Goal: Task Accomplishment & Management: Use online tool/utility

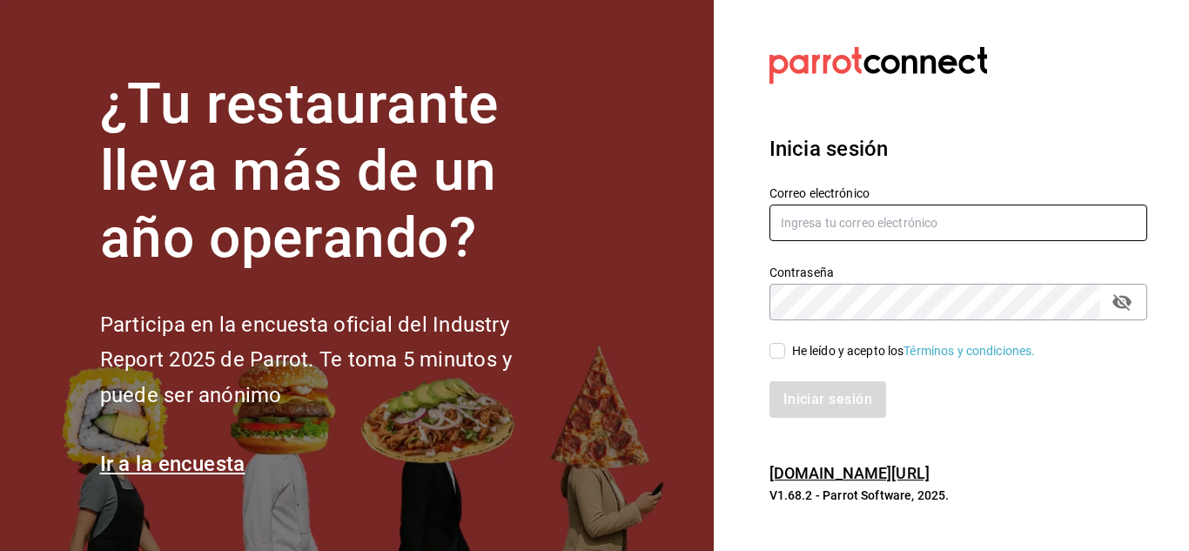
type input "[EMAIL_ADDRESS][DOMAIN_NAME]"
click at [1001, 231] on input "[EMAIL_ADDRESS][DOMAIN_NAME]" at bounding box center [958, 223] width 378 height 37
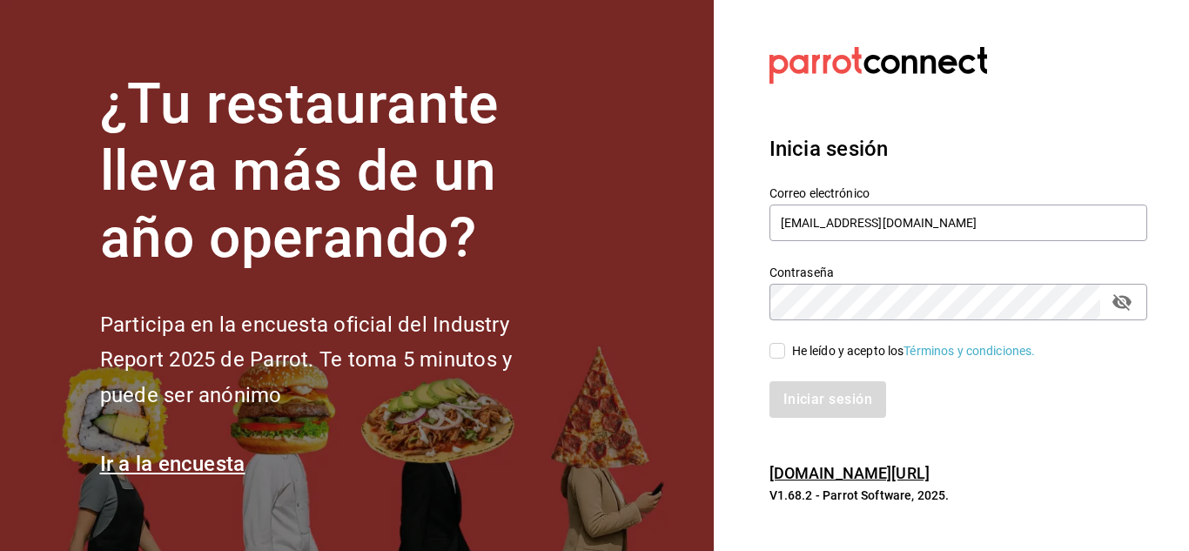
click at [827, 313] on div "Correo electrónico [EMAIL_ADDRESS][DOMAIN_NAME] Contraseña Contraseña He leído …" at bounding box center [947, 290] width 399 height 253
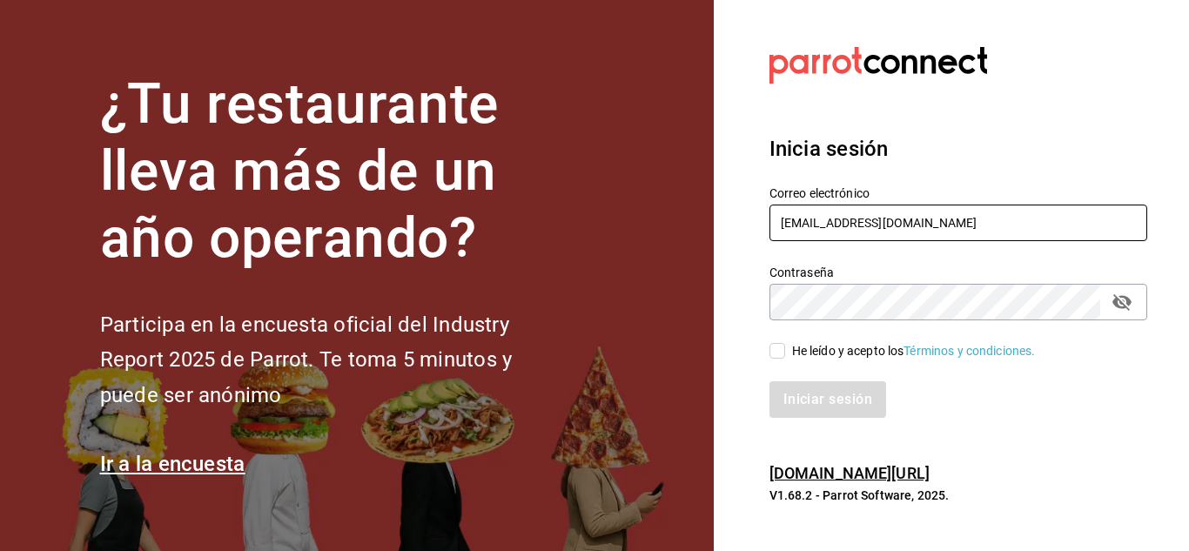
drag, startPoint x: 1017, startPoint y: 232, endPoint x: 221, endPoint y: 199, distance: 796.9
click at [233, 202] on div "¿Tu restaurante lleva más de un año operando? Participa en la encuesta oficial …" at bounding box center [594, 275] width 1189 height 551
paste input "[EMAIL_ADDRESS][DOMAIN_NAME]"
drag, startPoint x: 1132, startPoint y: 308, endPoint x: 1122, endPoint y: 319, distance: 15.4
click at [1129, 312] on button "passwordField" at bounding box center [1122, 302] width 30 height 30
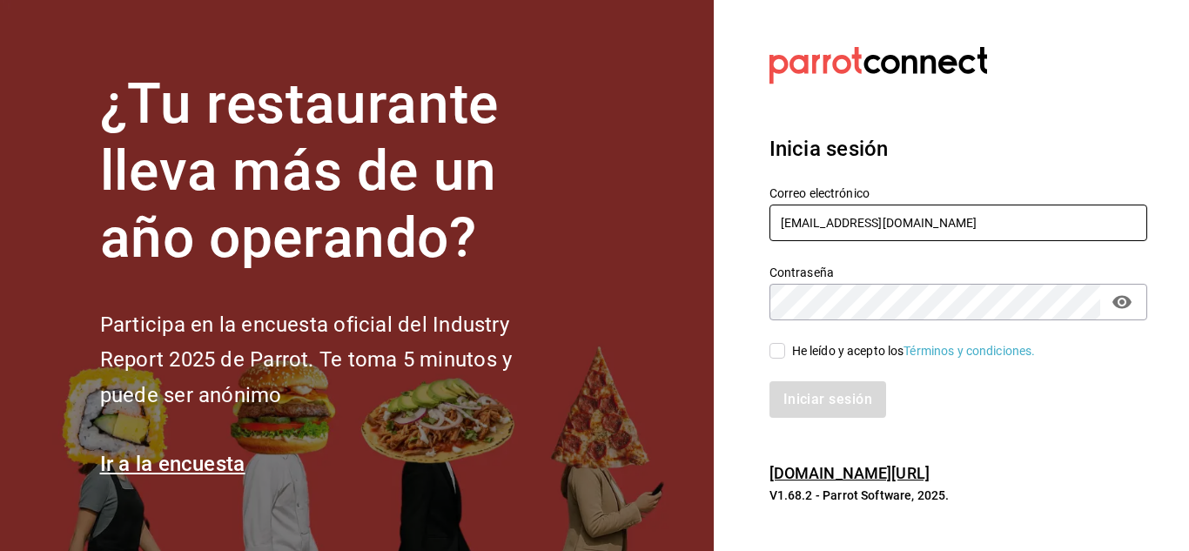
type input "[EMAIL_ADDRESS][DOMAIN_NAME]"
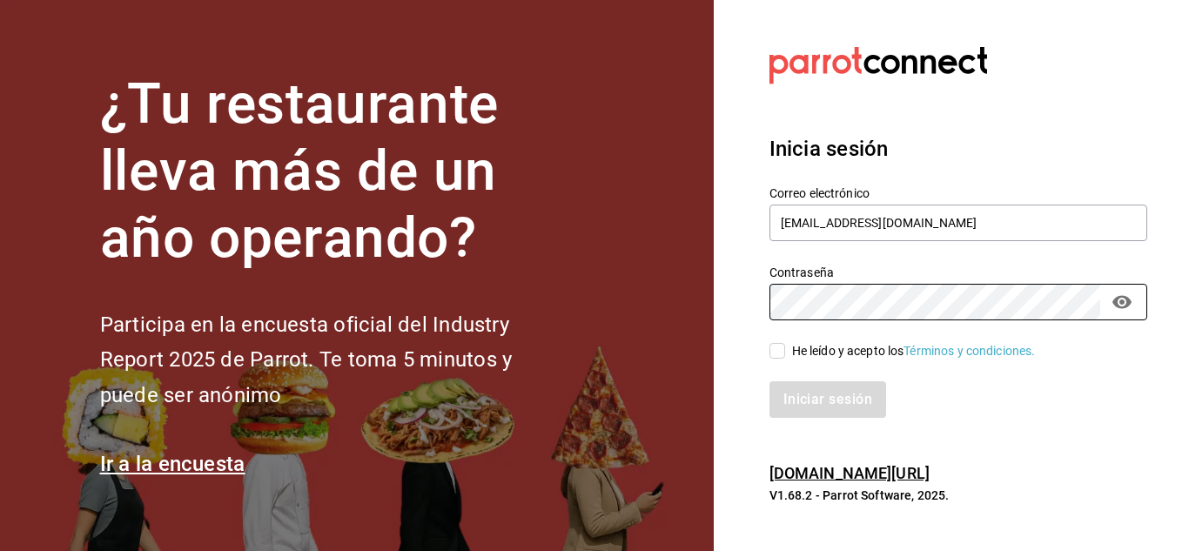
click at [546, 266] on div "¿Tu restaurante lleva más de un año operando? Participa en la encuesta oficial …" at bounding box center [594, 275] width 1189 height 551
drag, startPoint x: 770, startPoint y: 342, endPoint x: 777, endPoint y: 352, distance: 11.8
click at [771, 344] on label "He leído y acepto los Términos y condiciones." at bounding box center [902, 351] width 266 height 18
click at [771, 344] on input "He leído y acepto los Términos y condiciones." at bounding box center [777, 351] width 16 height 16
checkbox input "true"
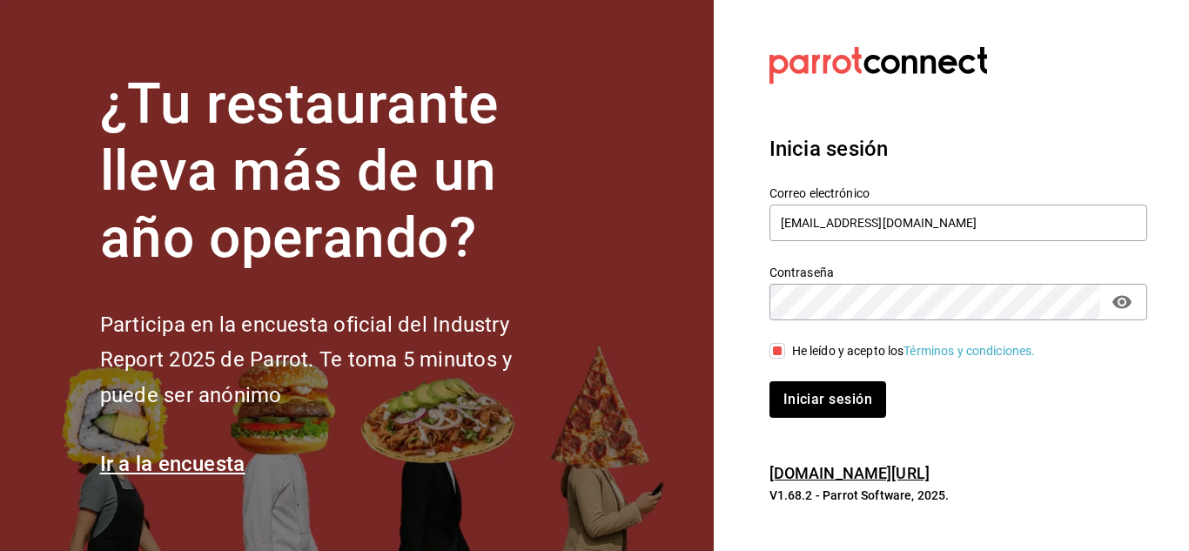
click at [801, 373] on div "Iniciar sesión" at bounding box center [947, 388] width 399 height 57
click at [802, 386] on button "Iniciar sesión" at bounding box center [828, 399] width 118 height 37
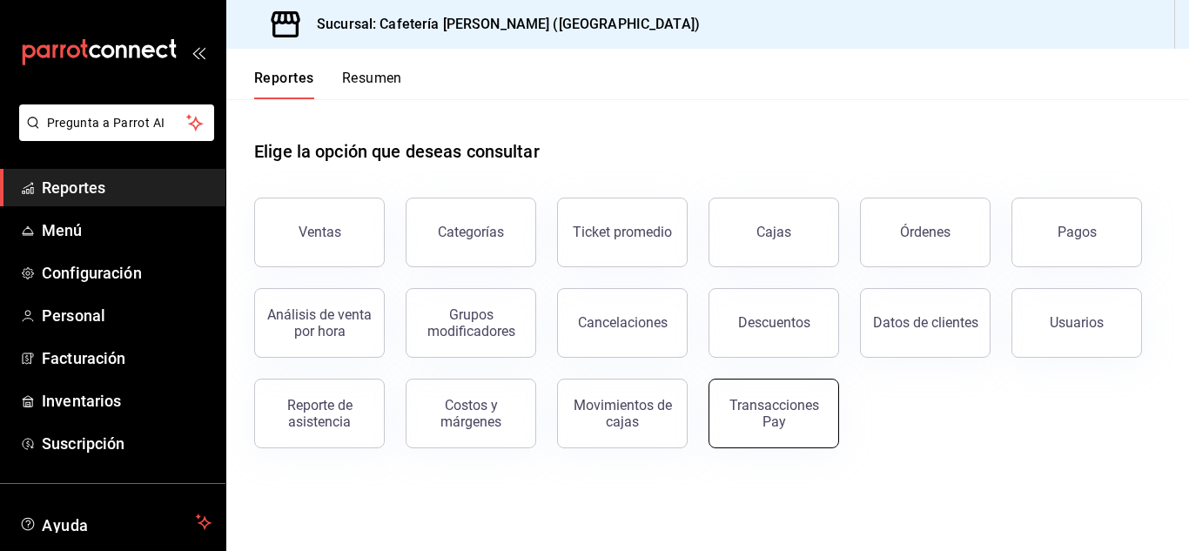
click at [739, 422] on div "Transacciones Pay" at bounding box center [774, 413] width 108 height 33
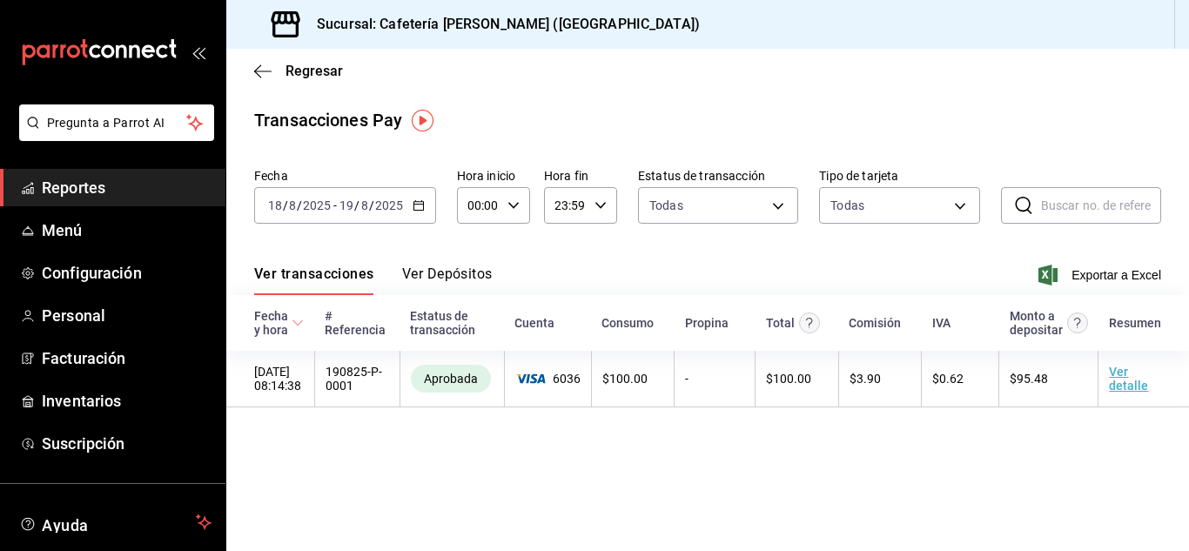
click at [418, 211] on div "[DATE] [DATE] - [DATE] [DATE]" at bounding box center [345, 205] width 182 height 37
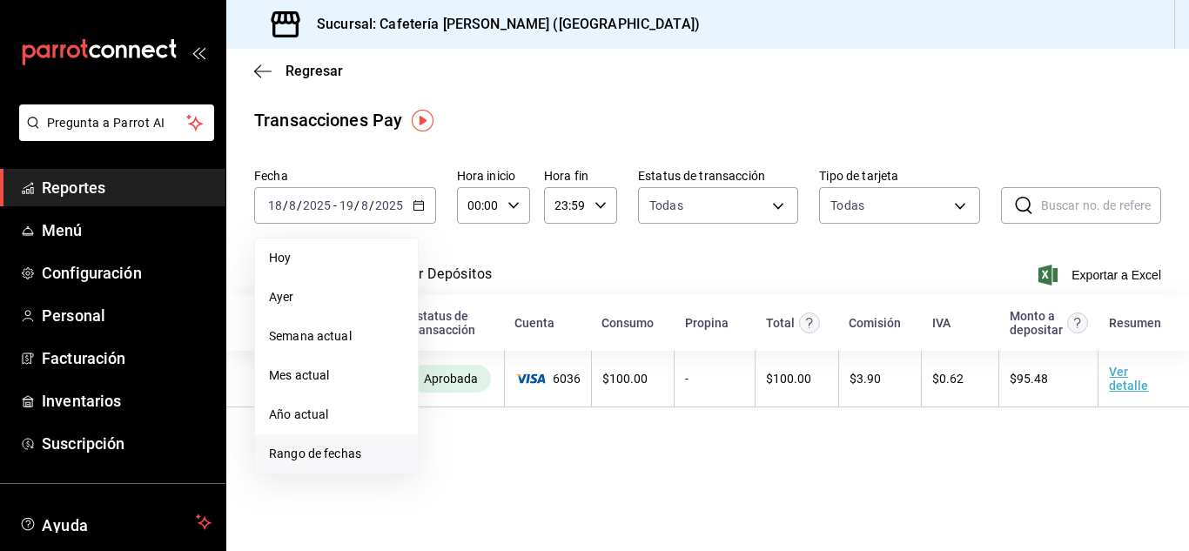
click at [345, 443] on li "Rango de fechas" at bounding box center [336, 453] width 163 height 39
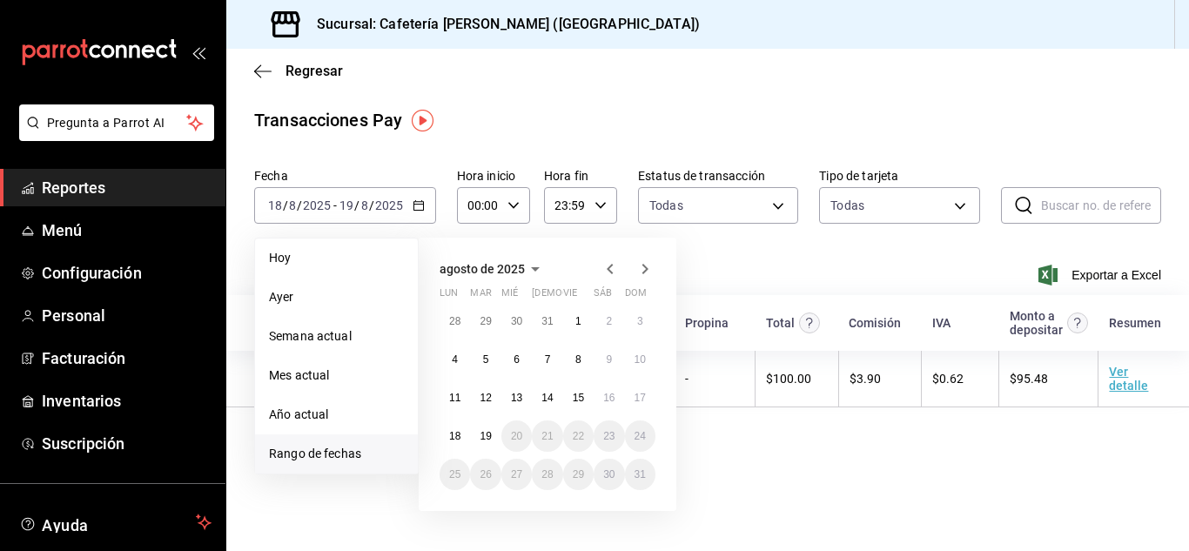
drag, startPoint x: 614, startPoint y: 270, endPoint x: 605, endPoint y: 273, distance: 9.4
click at [613, 268] on icon "button" at bounding box center [610, 268] width 21 height 21
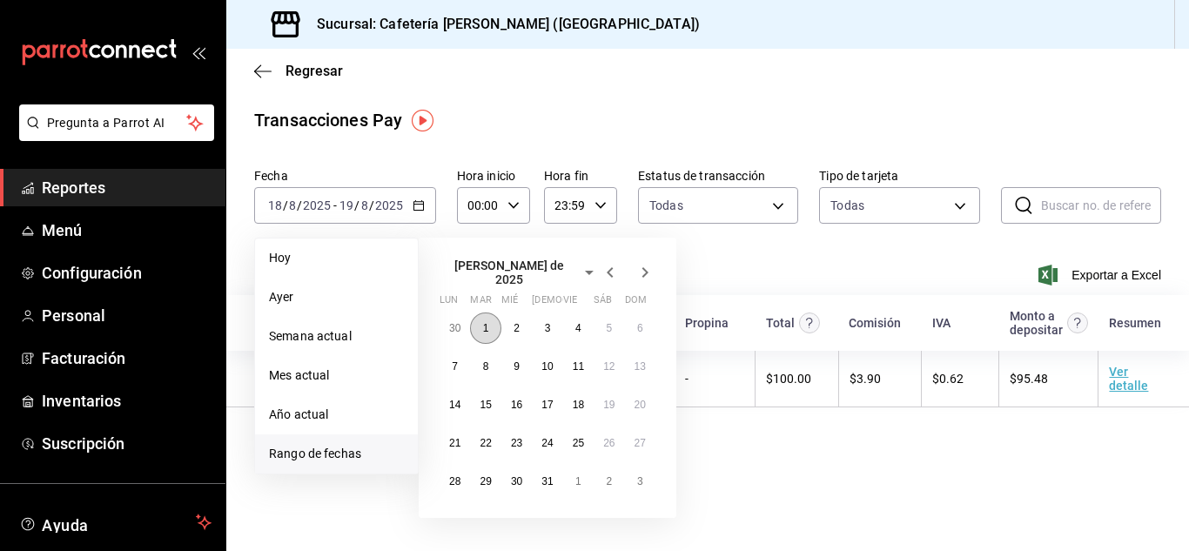
click at [486, 326] on abbr "1" at bounding box center [486, 328] width 6 height 12
click at [547, 476] on abbr "31" at bounding box center [546, 481] width 11 height 12
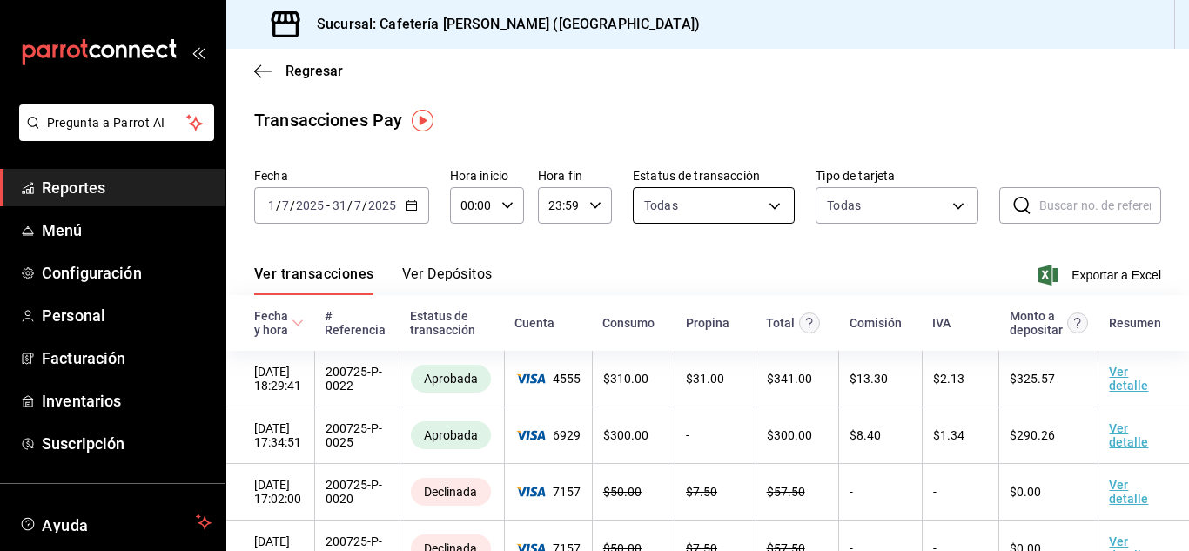
click at [664, 186] on div "Todas approved,failed,canceled,reversed,refunded" at bounding box center [714, 202] width 162 height 44
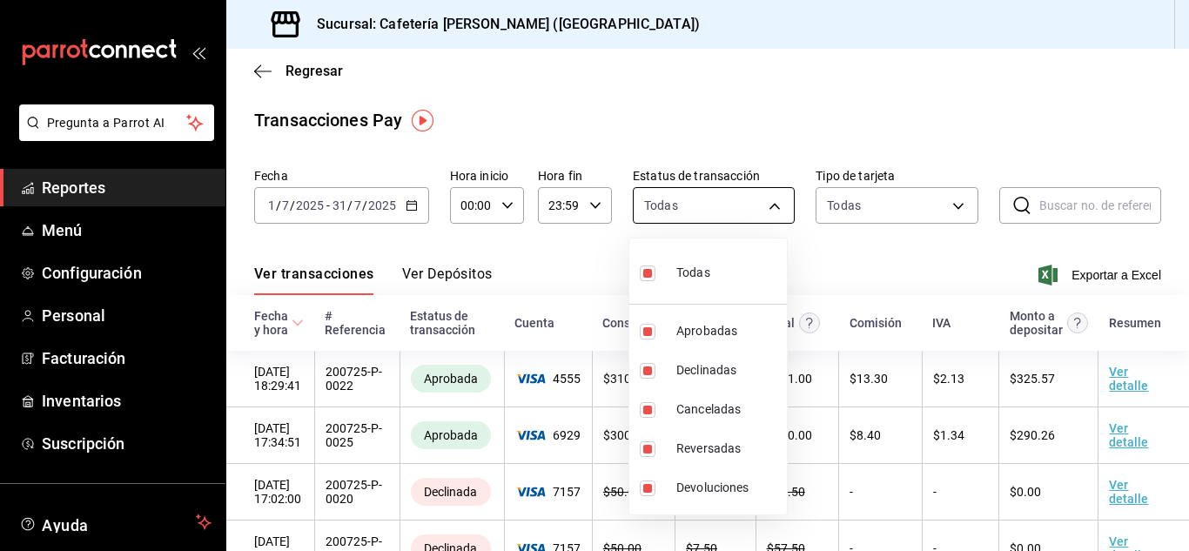
click at [669, 200] on body "Pregunta a Parrot AI Reportes Menú Configuración Personal Facturación Inventari…" at bounding box center [594, 275] width 1189 height 551
click at [712, 373] on span "Declinadas" at bounding box center [728, 370] width 104 height 18
type input "approved,canceled,reversed,refunded"
checkbox input "false"
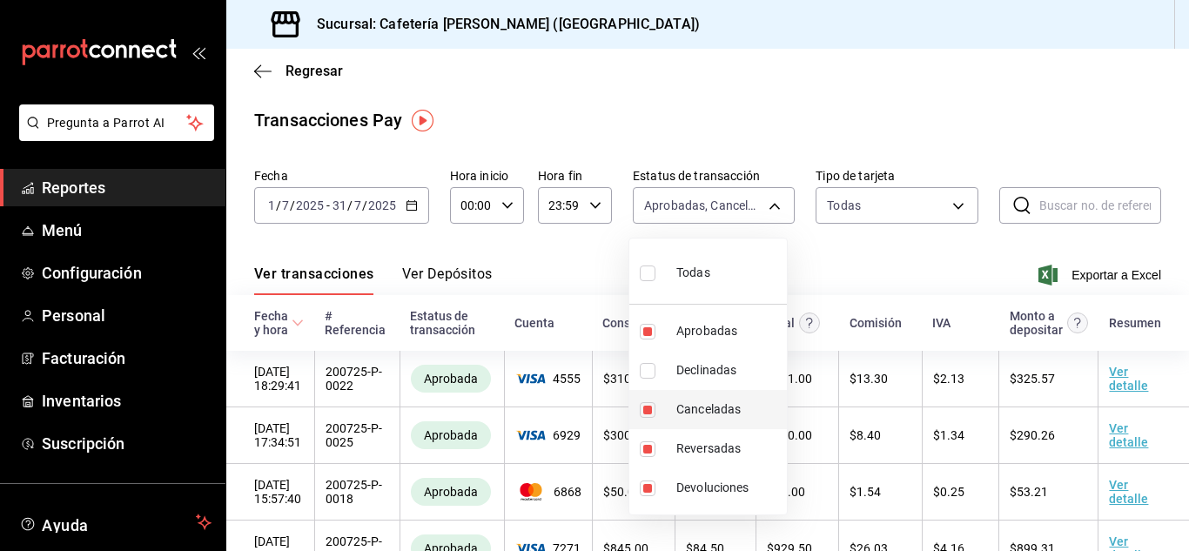
click at [698, 413] on span "Canceladas" at bounding box center [728, 409] width 104 height 18
type input "approved,reversed,refunded"
checkbox input "false"
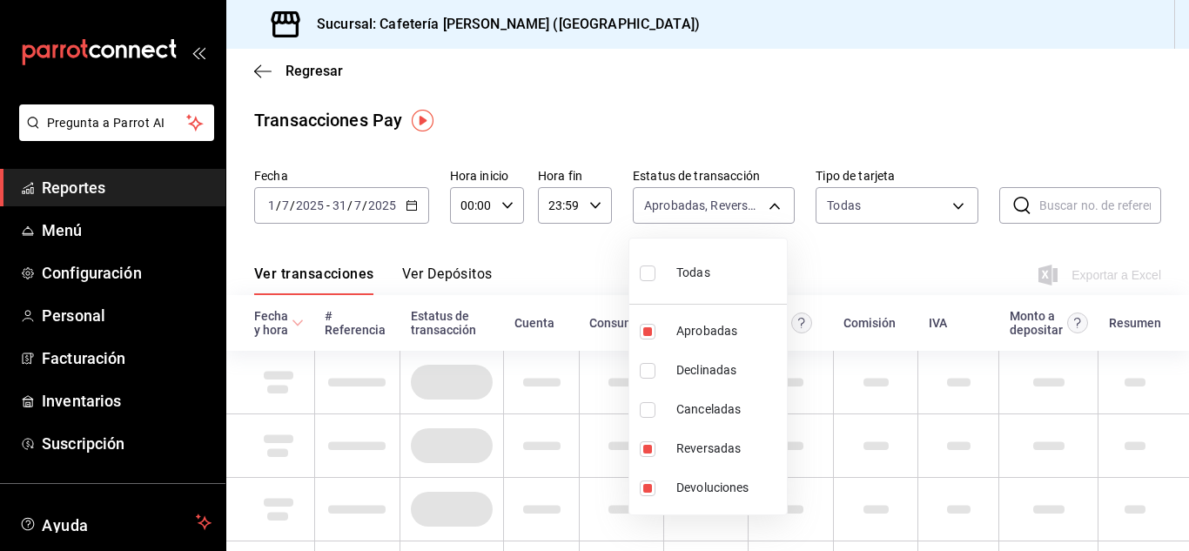
click at [536, 264] on div at bounding box center [594, 275] width 1189 height 551
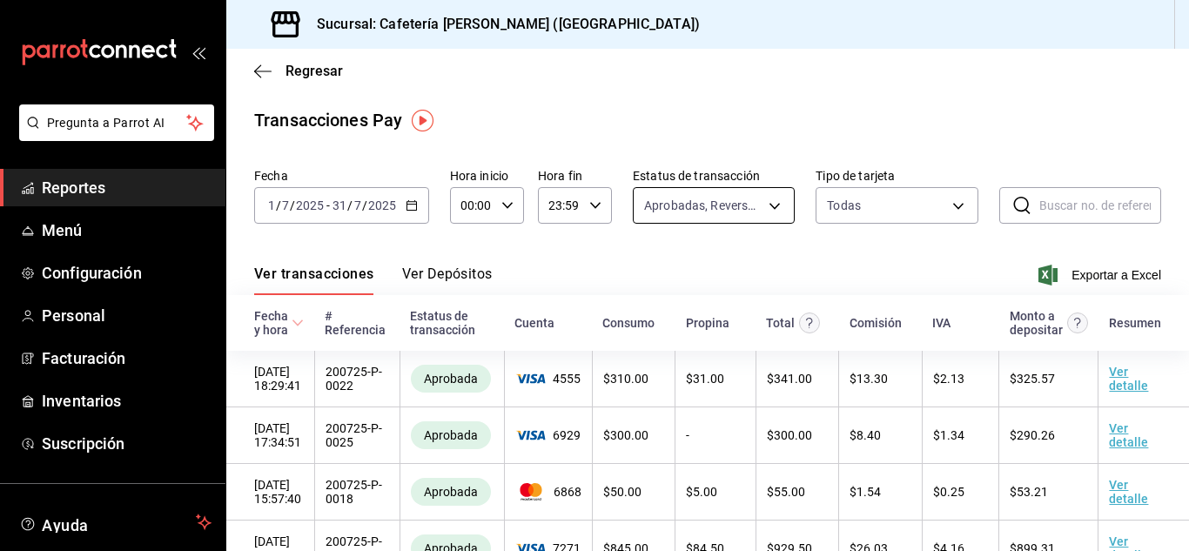
click at [770, 205] on body "Pregunta a Parrot AI Reportes Menú Configuración Personal Facturación Inventari…" at bounding box center [594, 275] width 1189 height 551
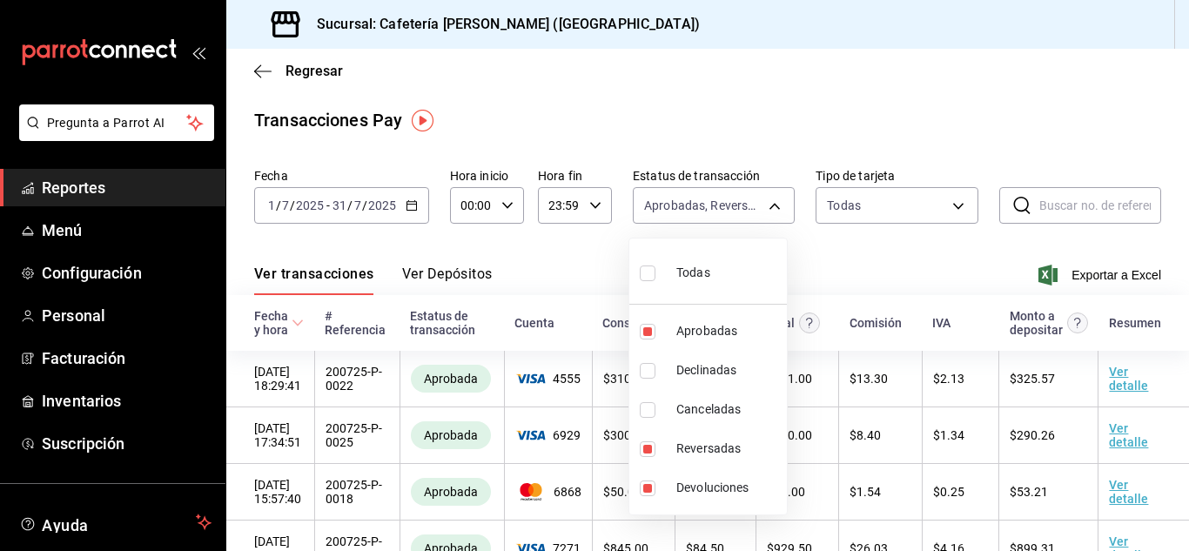
click at [769, 204] on div at bounding box center [594, 275] width 1189 height 551
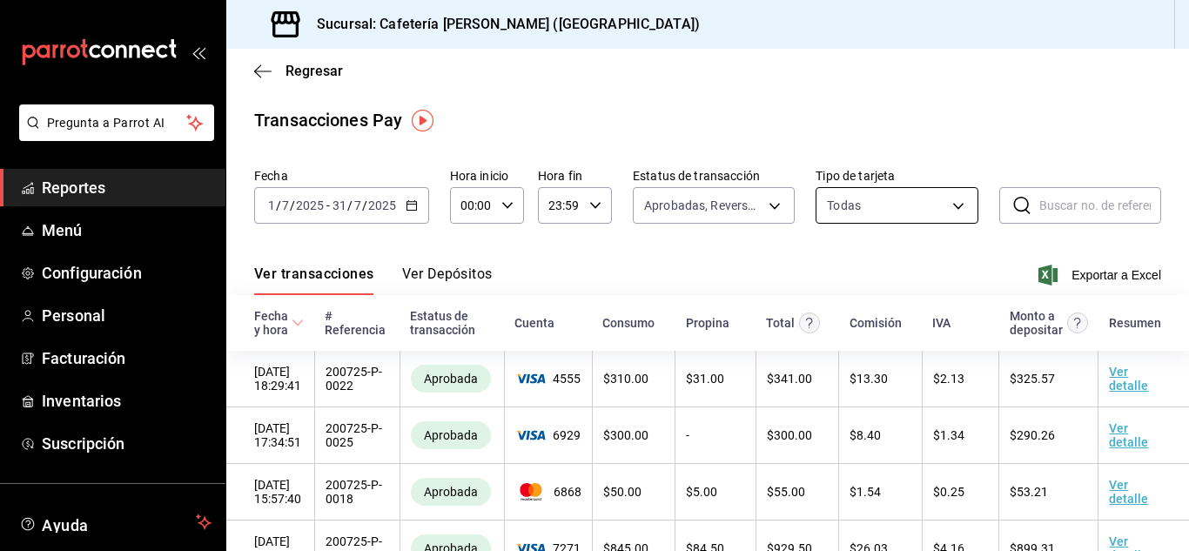
click at [933, 192] on body "Pregunta a Parrot AI Reportes Menú Configuración Personal Facturación Inventari…" at bounding box center [594, 275] width 1189 height 551
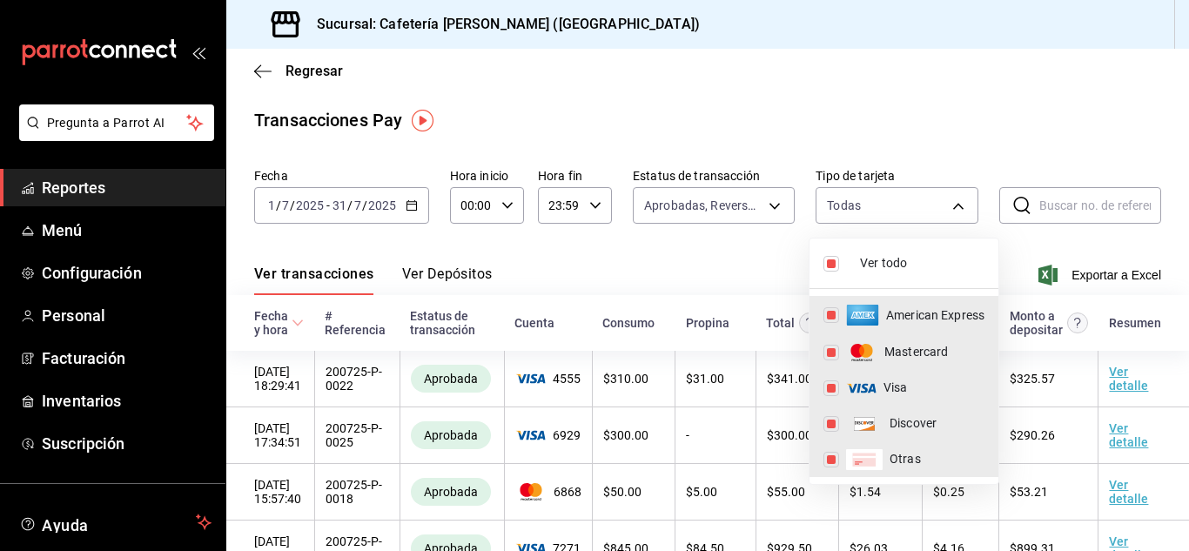
click at [916, 254] on li "Ver todo" at bounding box center [903, 263] width 189 height 36
checkbox input "false"
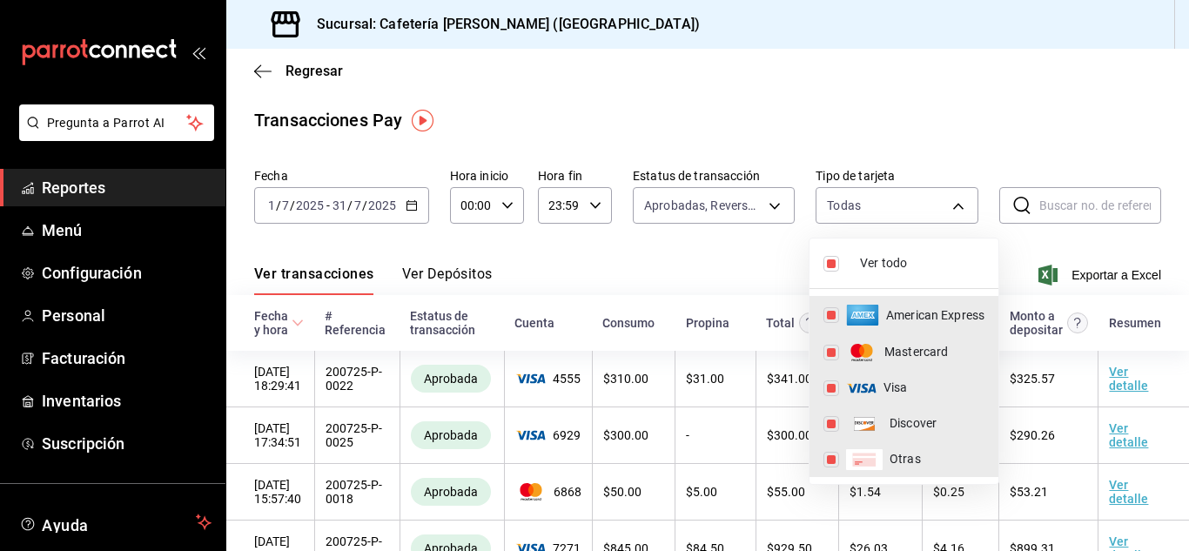
checkbox input "false"
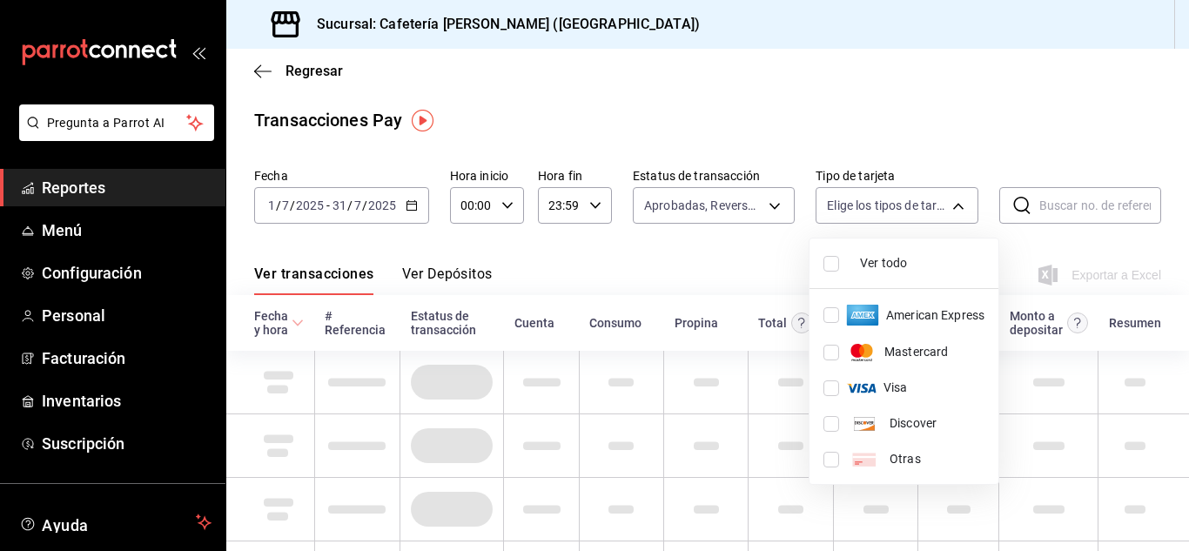
click at [915, 255] on span "Ver todo" at bounding box center [922, 263] width 124 height 18
type input "AMERICAN_EXPRESS,MASTERCARD,VISA,DISCOVER,UNDEFINED"
checkbox input "true"
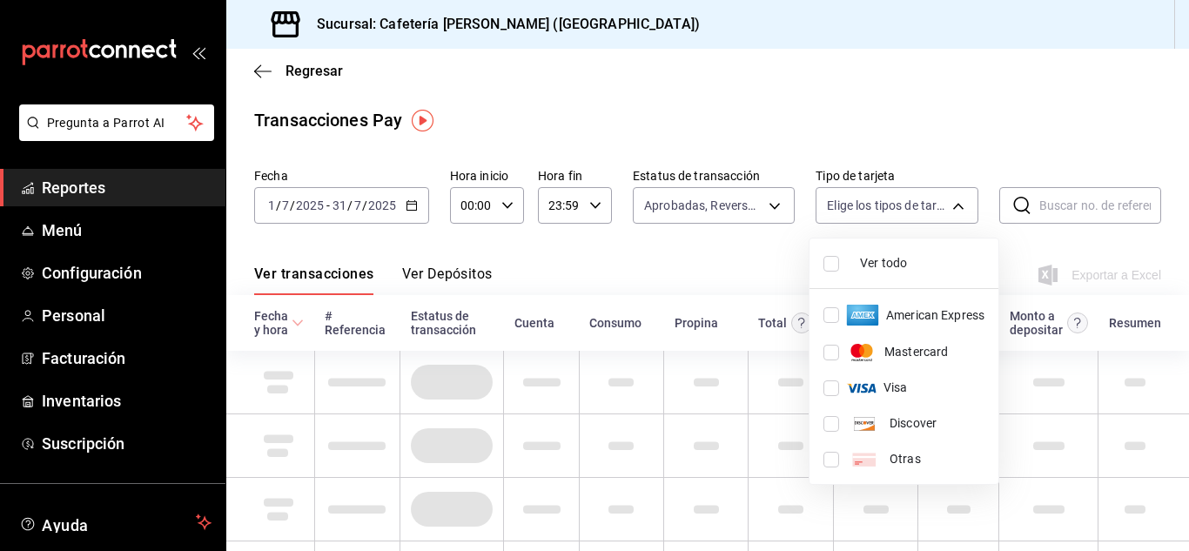
checkbox input "true"
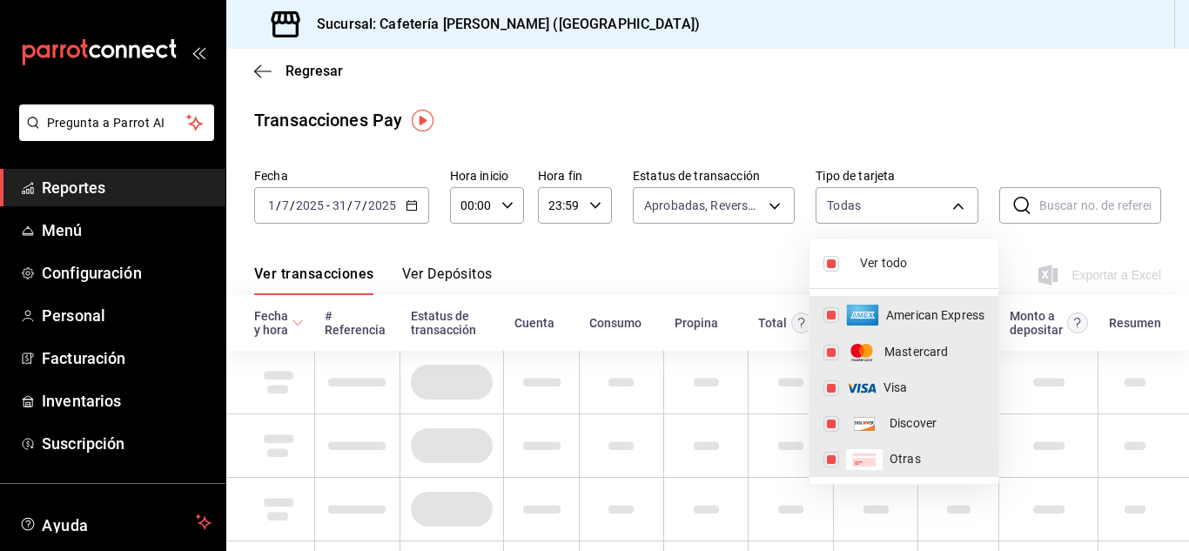
click at [917, 214] on div at bounding box center [594, 275] width 1189 height 551
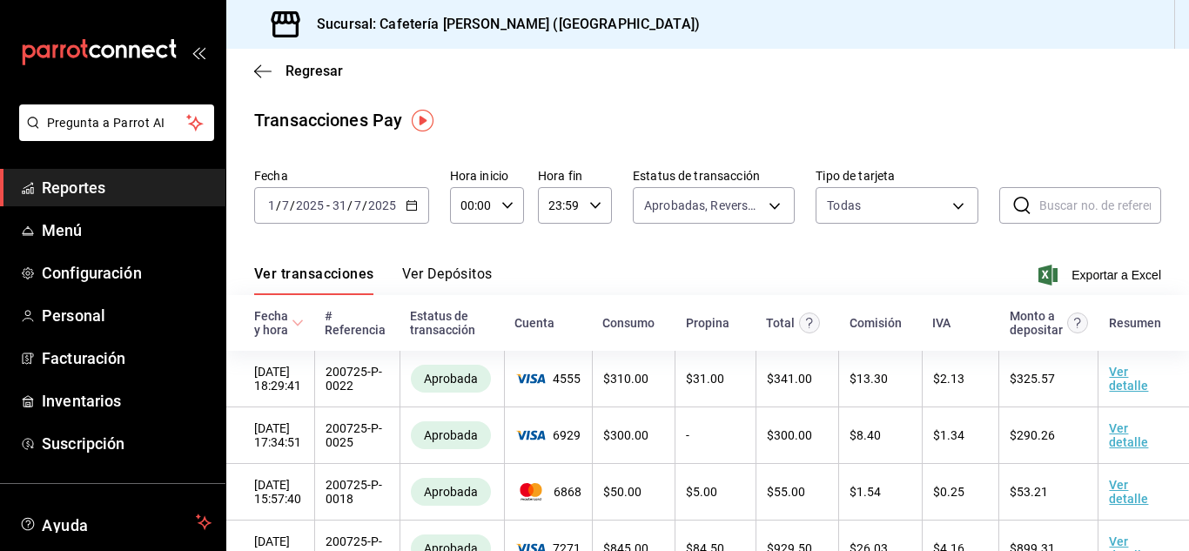
click at [722, 274] on div "Ver transacciones Ver Depósitos Exportar a Excel" at bounding box center [707, 270] width 907 height 50
click at [767, 198] on body "Pregunta a Parrot AI Reportes Menú Configuración Personal Facturación Inventari…" at bounding box center [594, 275] width 1189 height 551
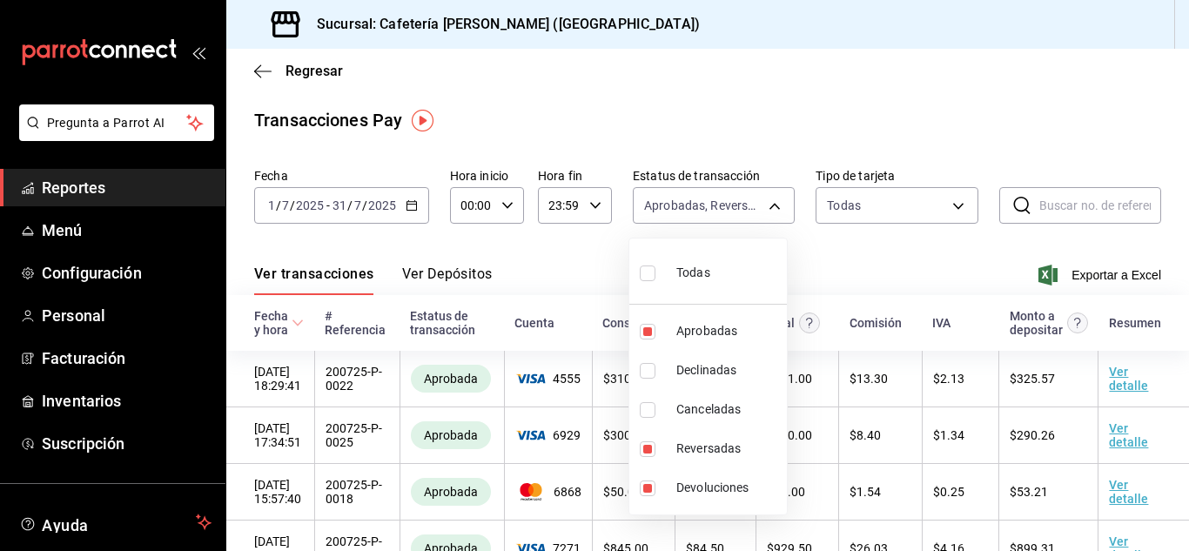
click at [761, 200] on div at bounding box center [594, 275] width 1189 height 551
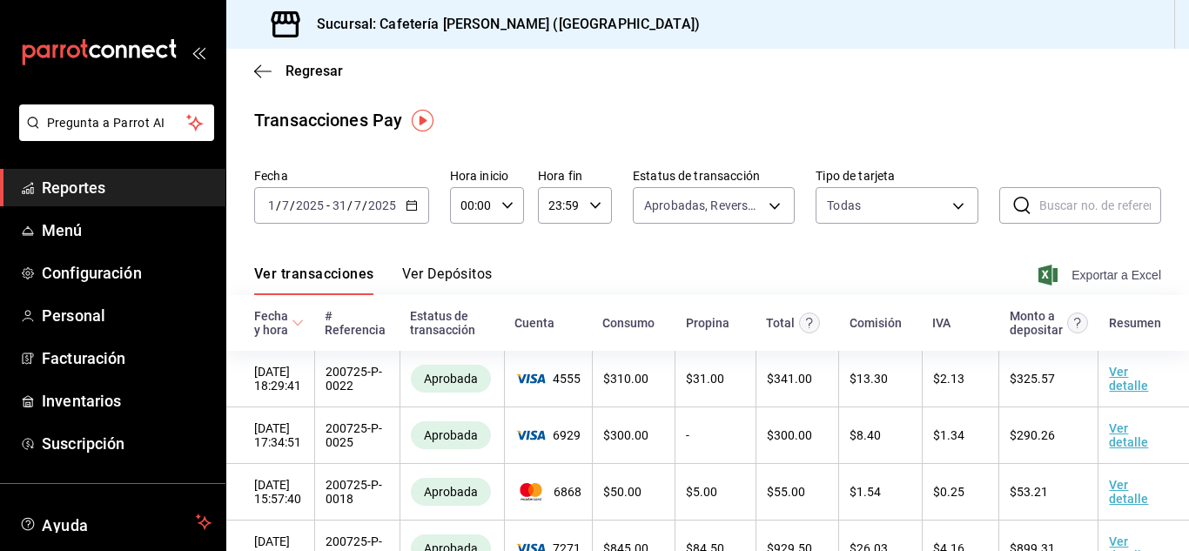
click at [1038, 272] on icon "button" at bounding box center [1047, 275] width 19 height 21
